Goal: Navigation & Orientation: Find specific page/section

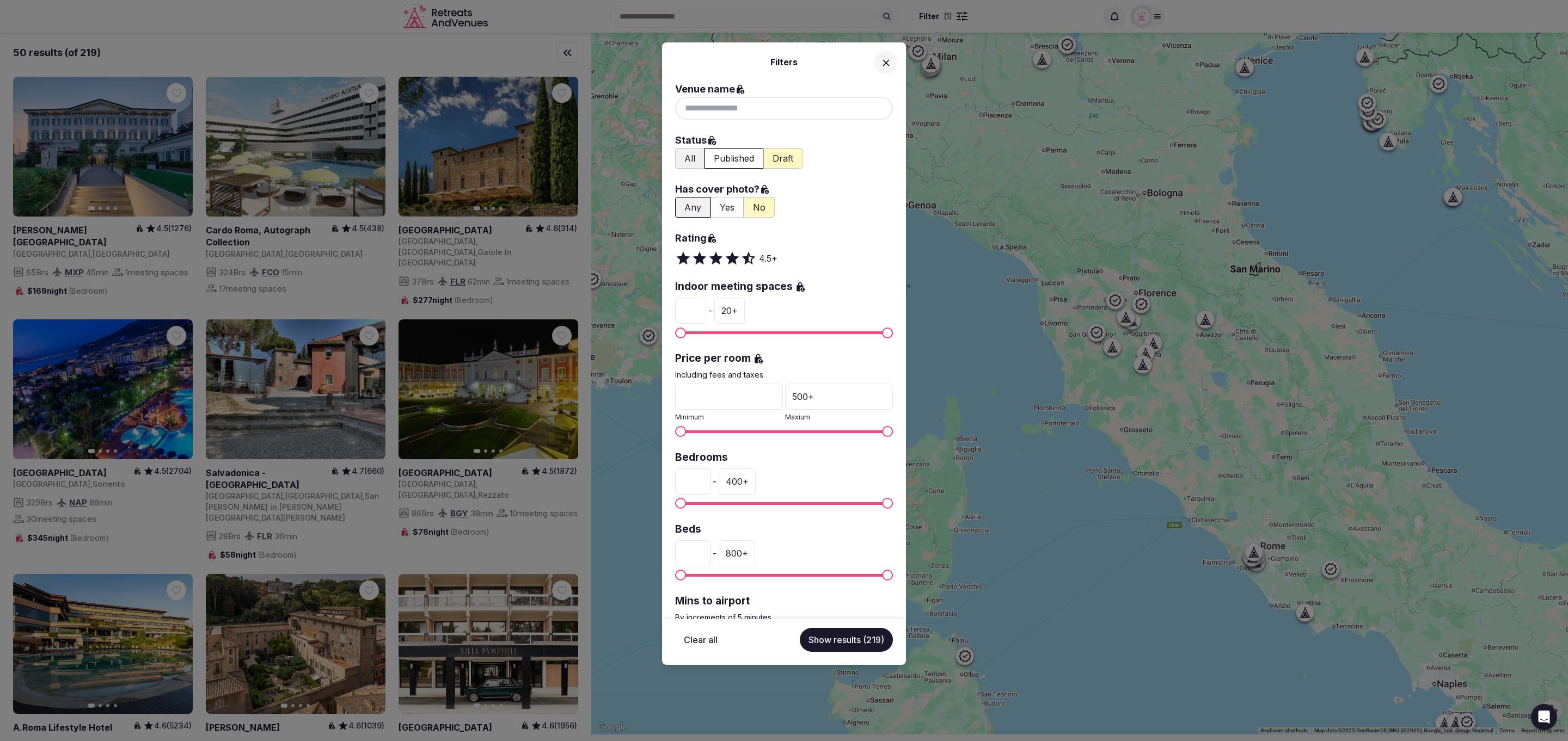
scroll to position [1428, 0]
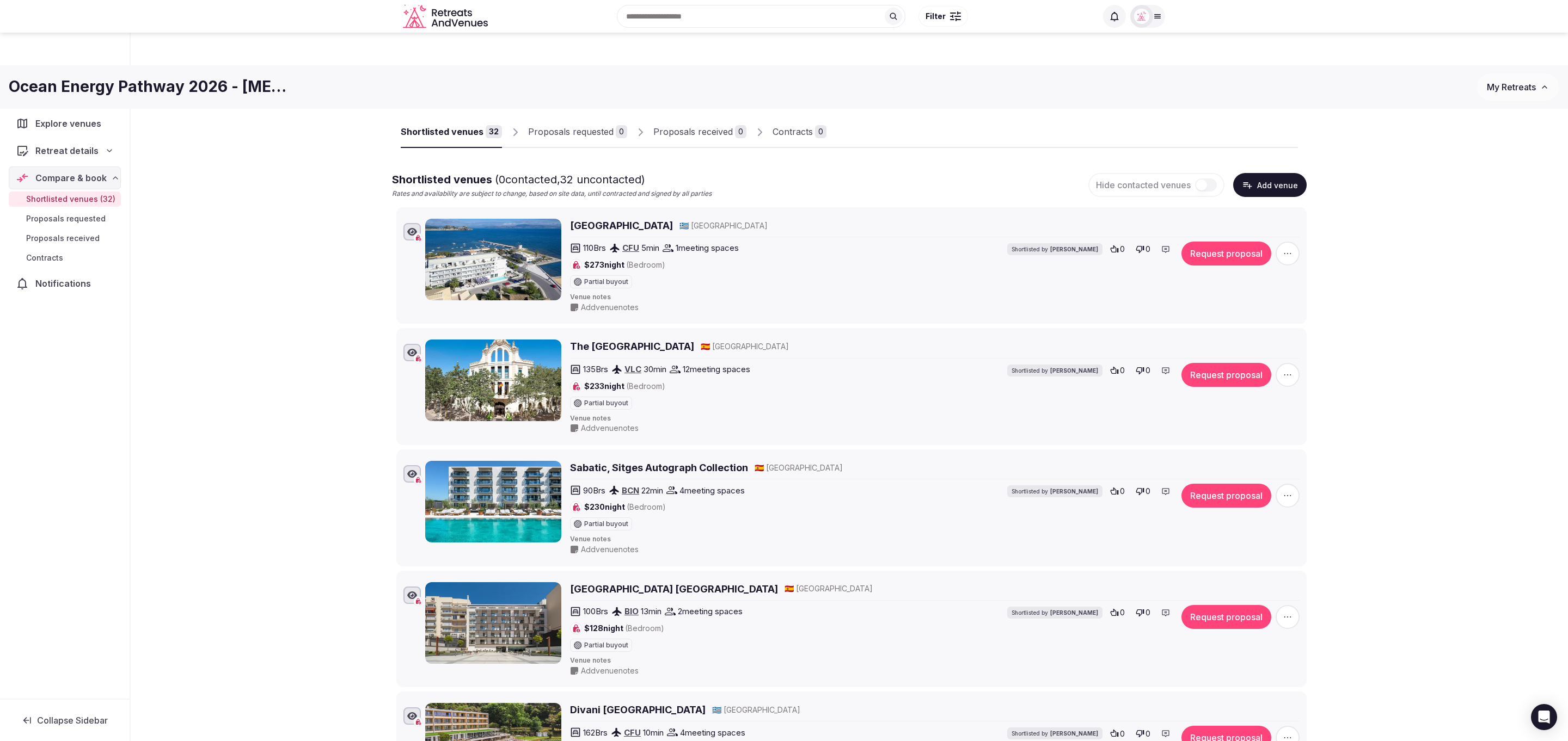
scroll to position [47, 0]
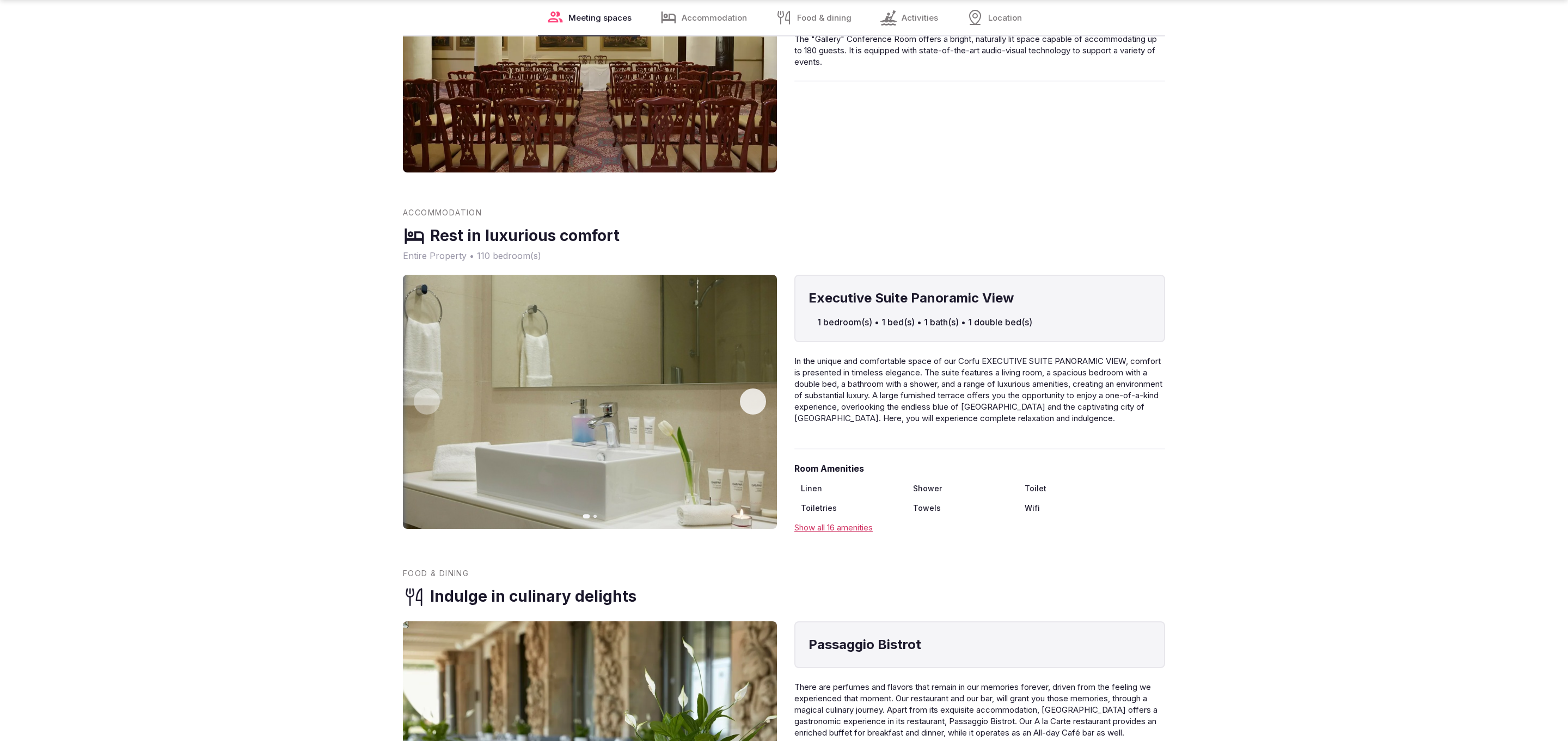
scroll to position [1008, 0]
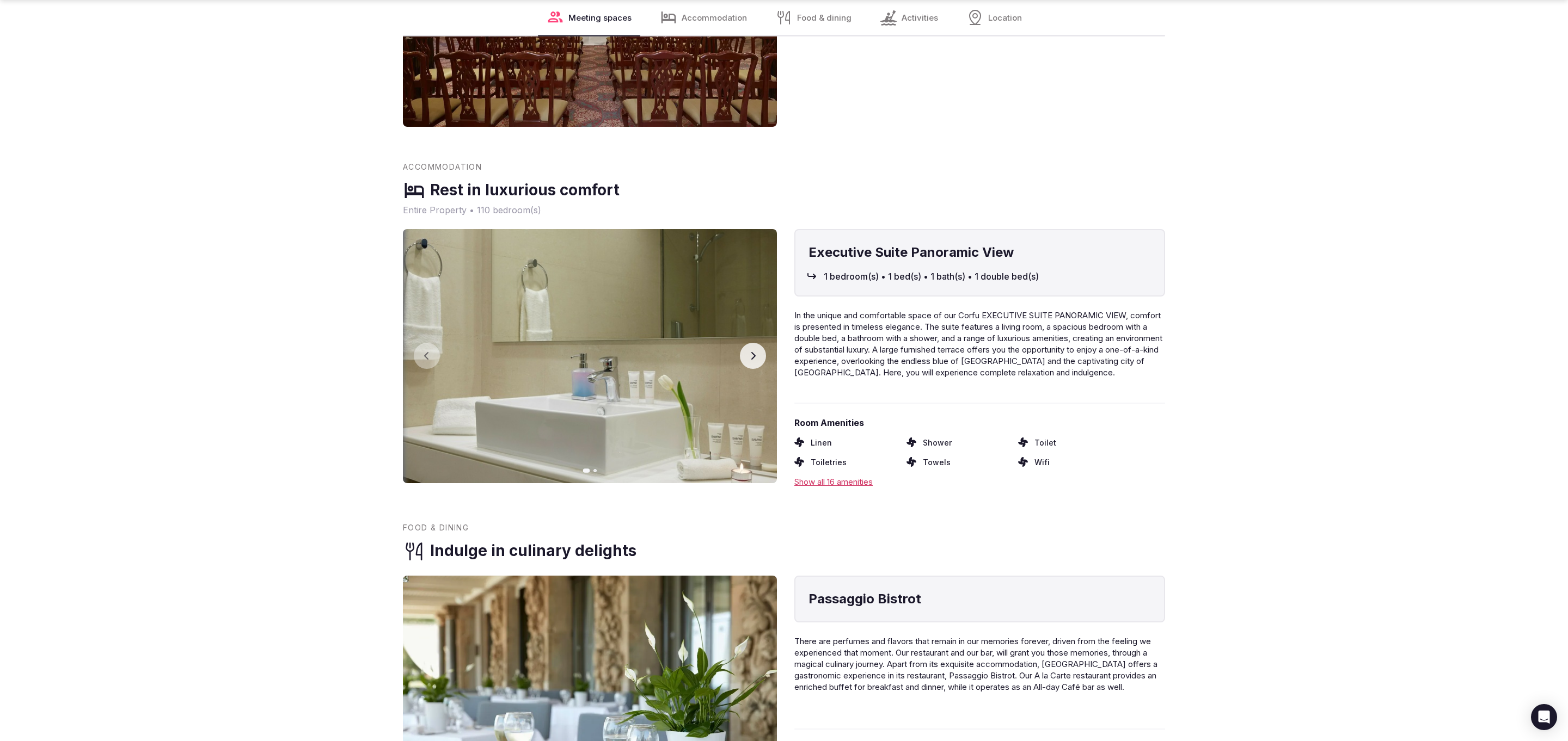
click at [1307, 351] on section "Meeting Spaces Distinctive spaces for connection Gallery 200 m² Gallery 200 m² …" at bounding box center [784, 670] width 1568 height 1701
click at [857, 480] on div "Show all 16 amenities" at bounding box center [979, 482] width 371 height 11
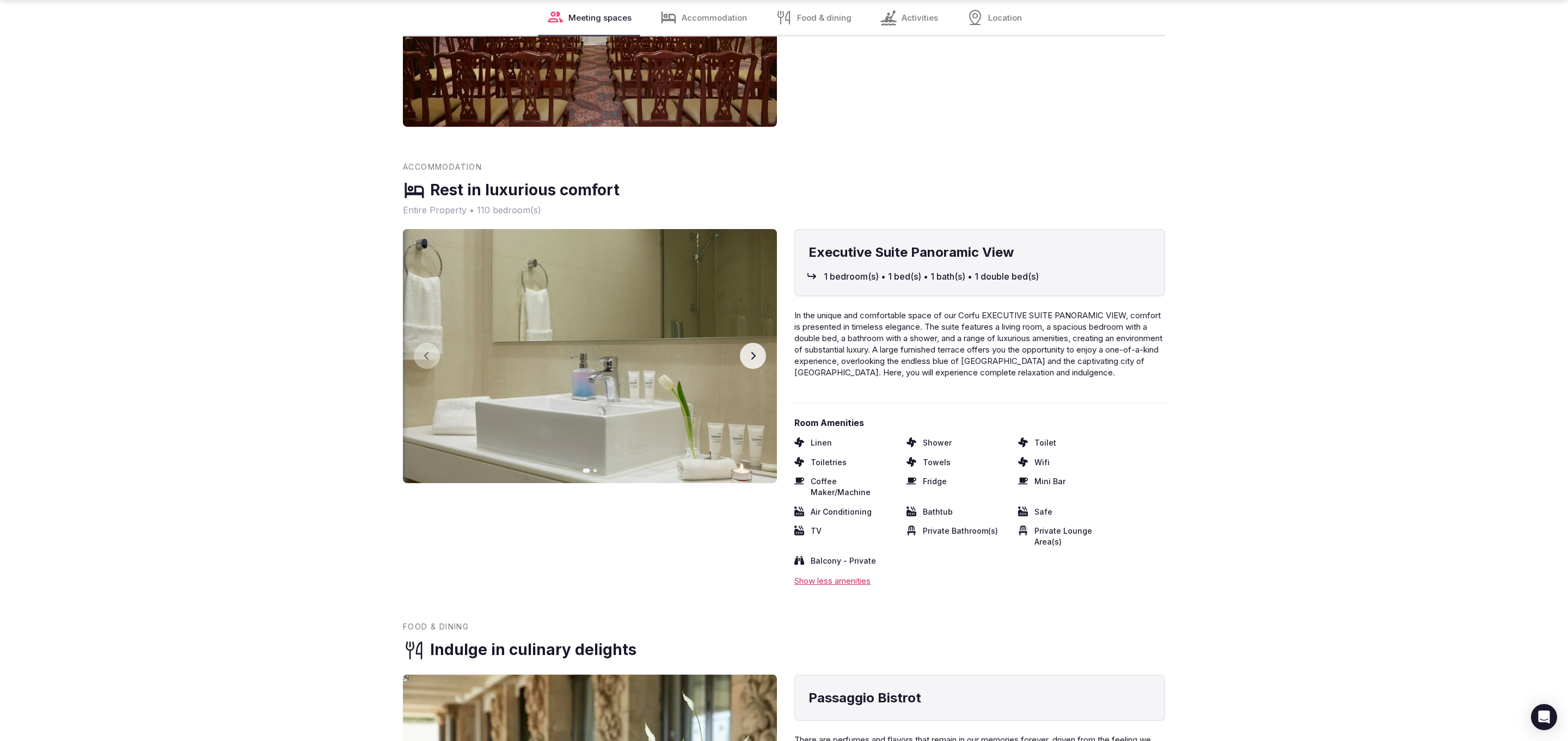
click at [1441, 219] on section "Meeting Spaces Distinctive spaces for connection Gallery 200 m² Gallery 200 m² …" at bounding box center [784, 719] width 1568 height 1801
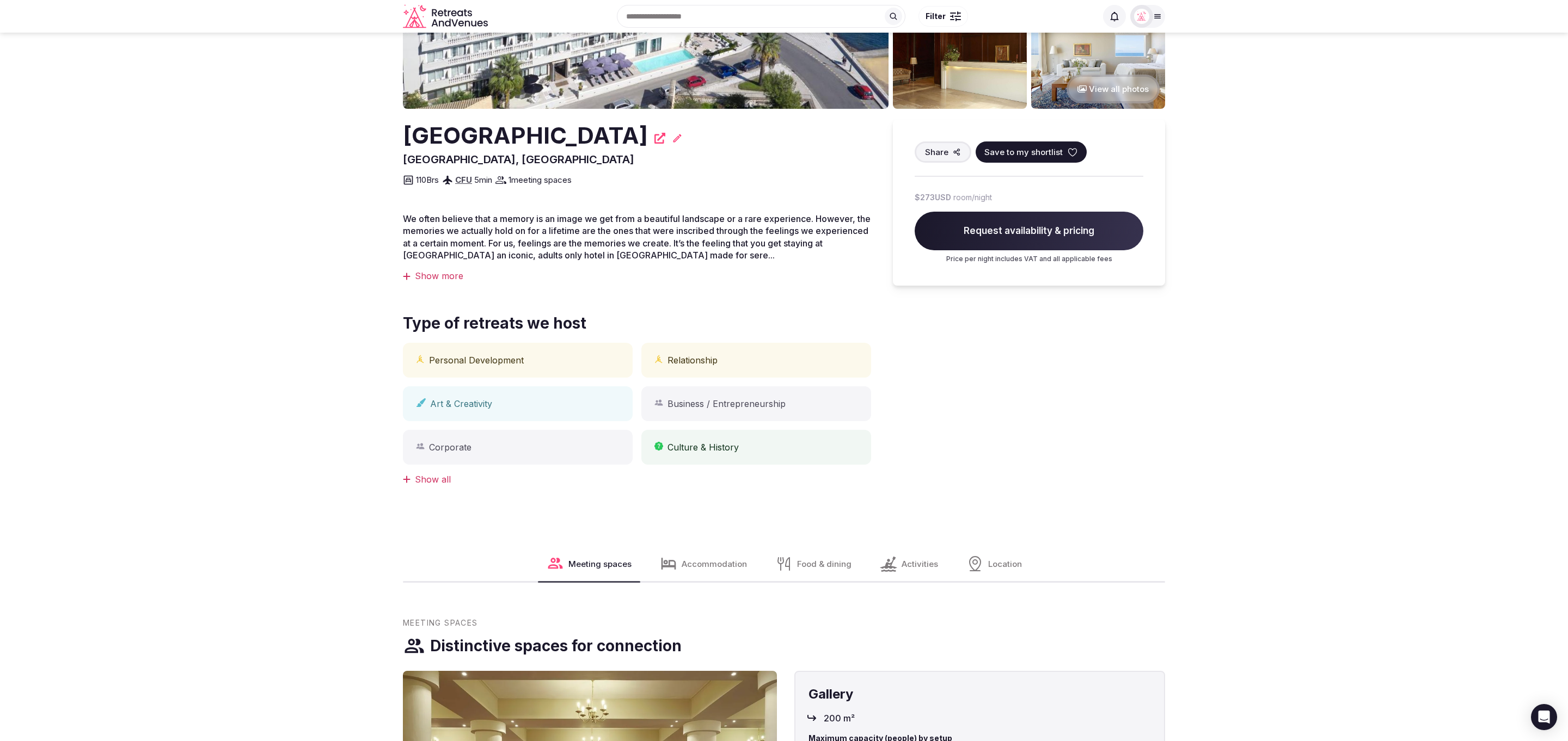
scroll to position [0, 0]
